Goal: Task Accomplishment & Management: Complete application form

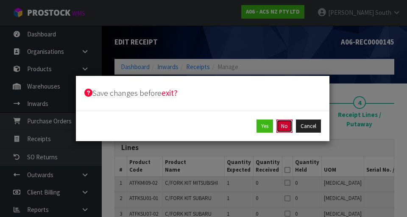
click at [285, 124] on button "No" at bounding box center [285, 127] width 16 height 14
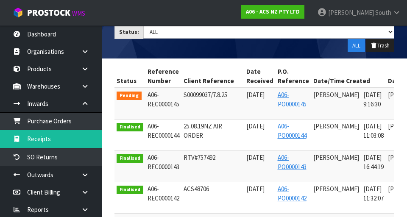
scroll to position [0, 73]
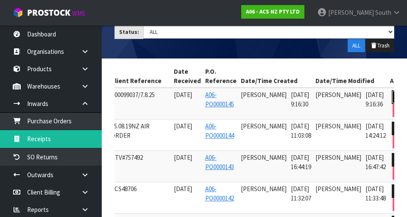
click at [397, 95] on icon at bounding box center [400, 97] width 6 height 6
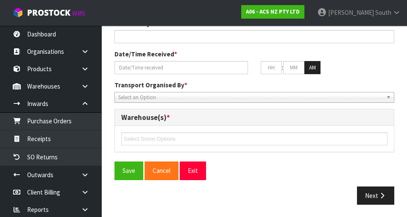
type input "S00099037/7.8.25"
type input "[DATE]"
type input "[PERSON_NAME]"
type input "[DATE]"
type input "09"
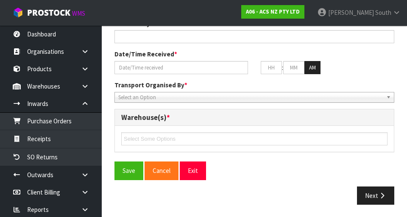
type input "16"
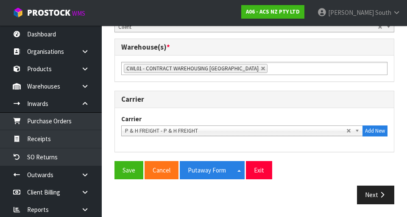
scroll to position [432, 0]
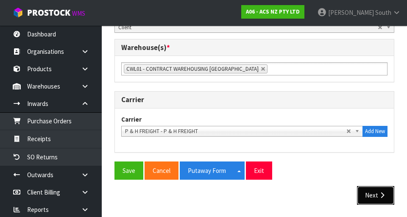
click at [380, 193] on icon "button" at bounding box center [383, 195] width 8 height 6
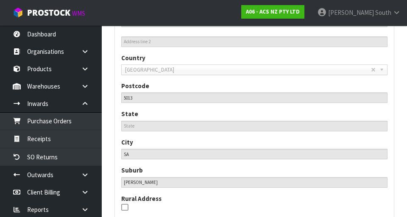
scroll to position [552, 0]
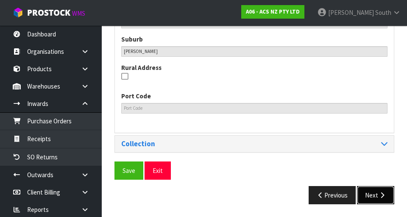
click at [379, 189] on button "Next" at bounding box center [375, 195] width 37 height 18
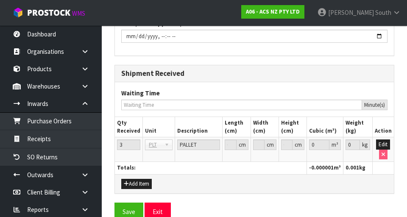
scroll to position [926, 0]
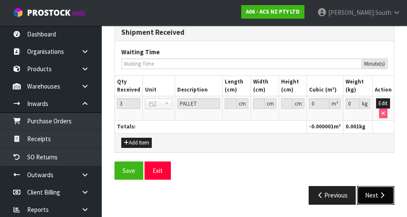
click at [378, 189] on button "Next" at bounding box center [375, 195] width 37 height 18
click at [326, 99] on input "0" at bounding box center [319, 103] width 20 height 11
click at [319, 104] on input "0" at bounding box center [319, 103] width 20 height 11
click at [384, 99] on button "Edit" at bounding box center [383, 103] width 14 height 10
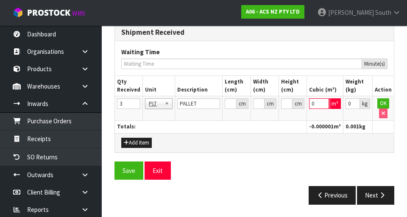
click at [317, 104] on input "0" at bounding box center [319, 103] width 20 height 11
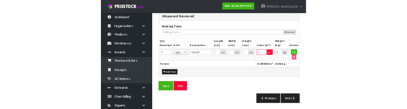
scroll to position [922, 0]
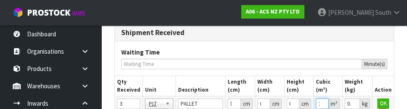
type input "1"
click at [350, 101] on input "0.001" at bounding box center [352, 104] width 15 height 11
type input "0.101"
click at [380, 100] on button "OK" at bounding box center [384, 104] width 12 height 10
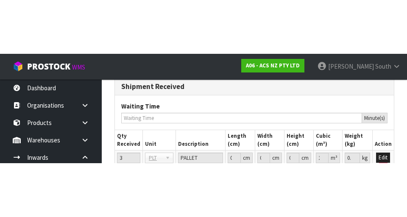
scroll to position [926, 0]
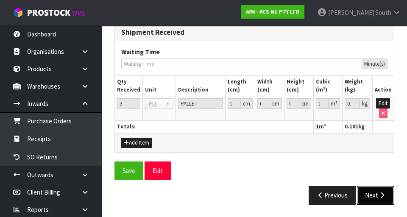
click at [376, 186] on button "Next" at bounding box center [375, 195] width 37 height 18
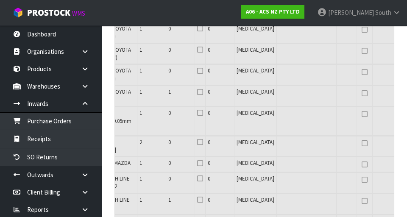
scroll to position [0, 177]
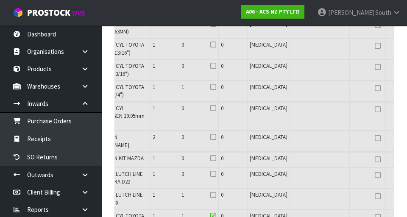
scroll to position [0, 0]
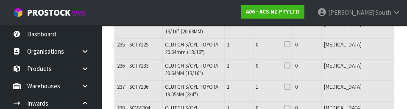
scroll to position [5046, 0]
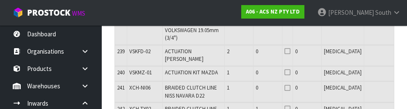
type input "0"
type input "1"
type input "108"
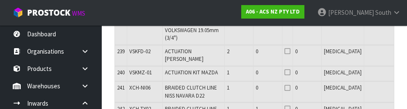
type input "108"
type input "1.329306"
type input "841.805"
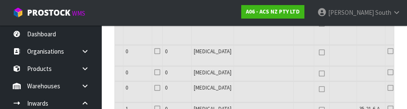
scroll to position [0, 177]
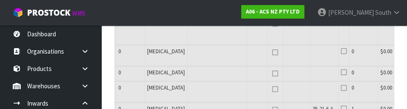
type input "1"
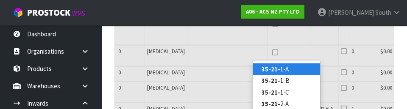
type input "35-21-6"
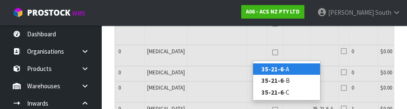
click at [290, 69] on link "35-21-6 -A" at bounding box center [286, 69] width 67 height 11
type input "116"
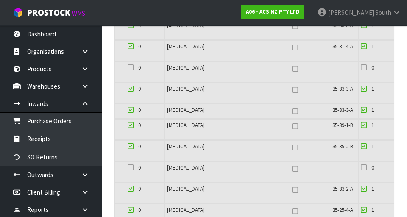
scroll to position [0, 177]
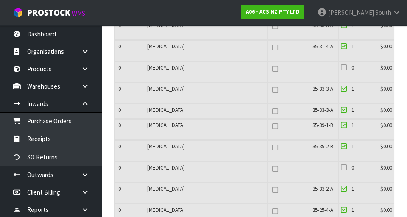
copy span "35-25-6-A"
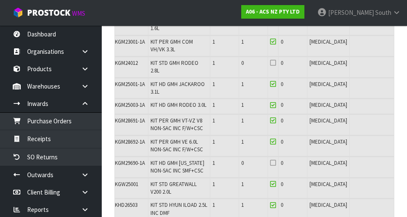
scroll to position [0, 0]
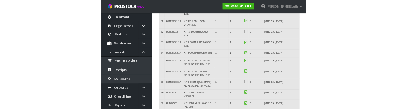
scroll to position [724, 0]
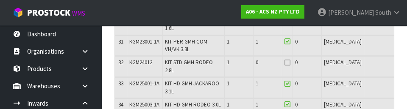
type input "0"
type input "1"
type input "107"
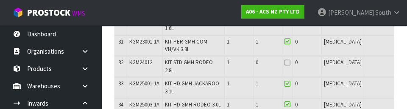
type input "107"
type input "1.317216"
type input "828.305"
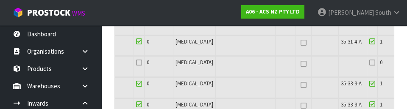
scroll to position [0, 177]
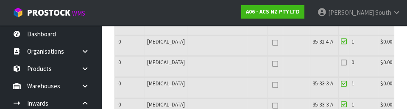
type input "1"
type input "35-25-6-A"
type input "115"
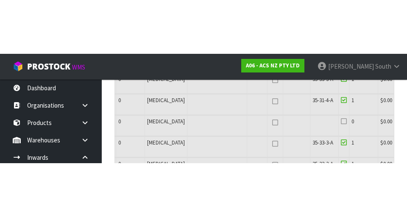
scroll to position [728, 0]
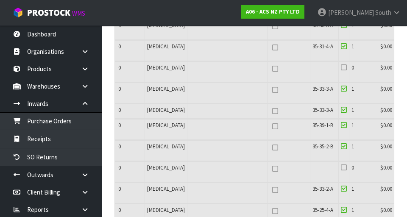
click at [0, 0] on input "checkbox" at bounding box center [0, 0] width 0 height 0
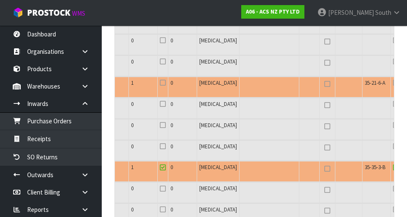
scroll to position [0, 177]
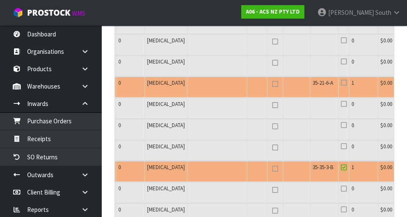
click at [0, 0] on input "checkbox" at bounding box center [0, 0] width 0 height 0
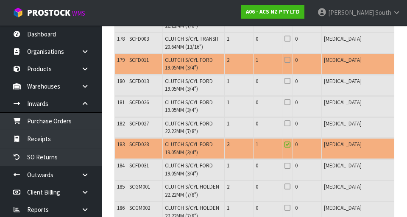
scroll to position [3759, 0]
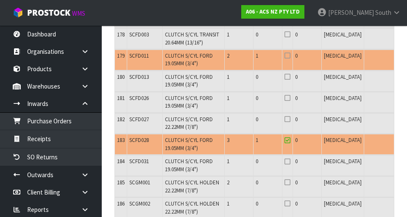
click at [0, 0] on input "checkbox" at bounding box center [0, 0] width 0 height 0
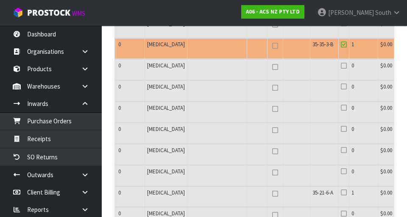
scroll to position [3855, 0]
click at [0, 0] on input "checkbox" at bounding box center [0, 0] width 0 height 0
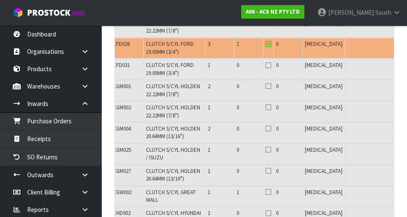
scroll to position [0, 0]
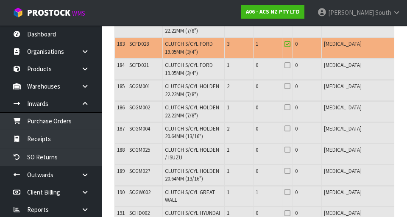
click at [0, 0] on input "checkbox" at bounding box center [0, 0] width 0 height 0
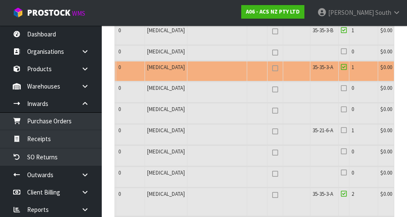
click at [0, 0] on input "checkbox" at bounding box center [0, 0] width 0 height 0
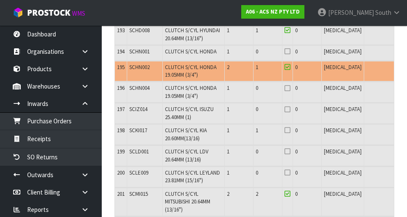
click at [0, 0] on input "checkbox" at bounding box center [0, 0] width 0 height 0
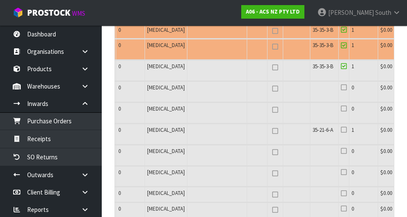
click at [0, 0] on input "checkbox" at bounding box center [0, 0] width 0 height 0
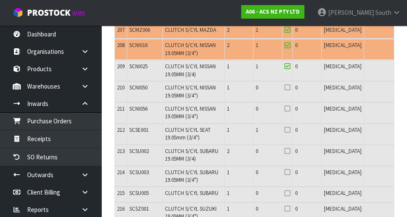
click at [0, 0] on input "checkbox" at bounding box center [0, 0] width 0 height 0
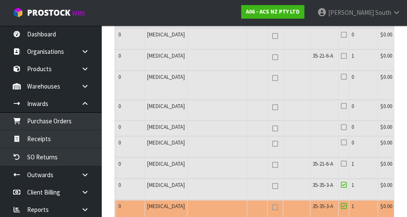
click at [0, 0] on input "checkbox" at bounding box center [0, 0] width 0 height 0
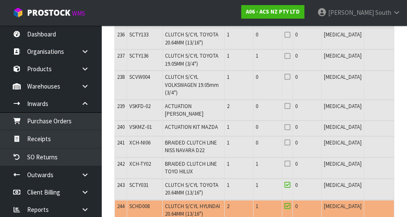
click at [0, 0] on input "checkbox" at bounding box center [0, 0] width 0 height 0
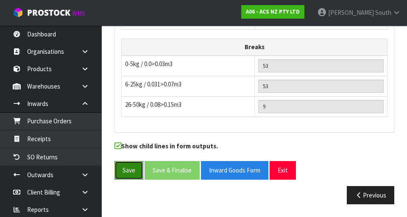
click at [132, 168] on button "Save" at bounding box center [129, 170] width 29 height 18
